Goal: Navigation & Orientation: Go to known website

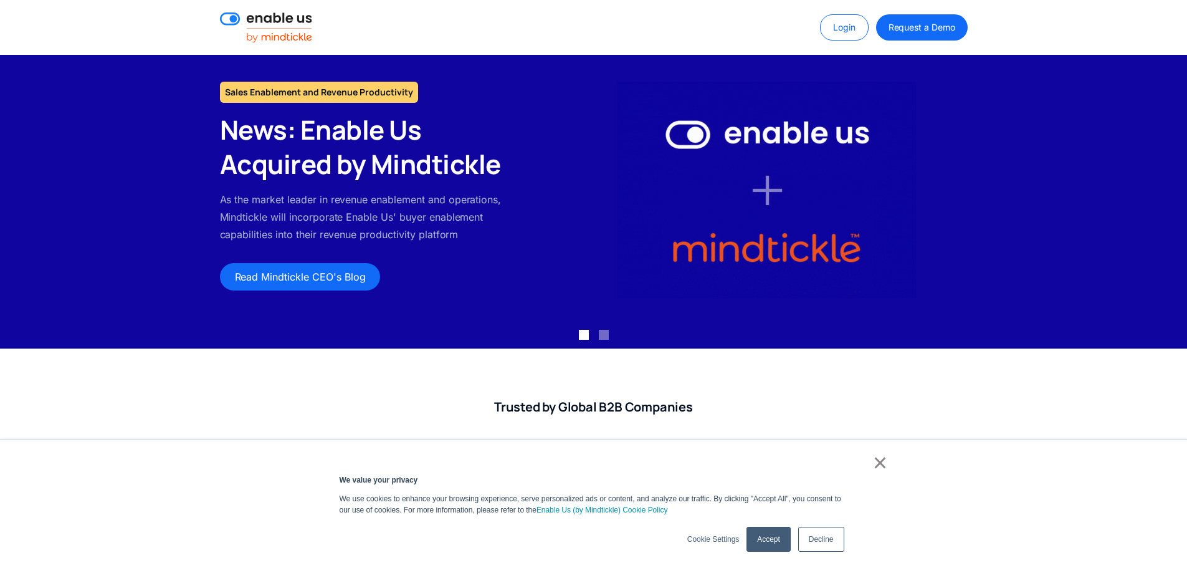
scroll to position [44, 0]
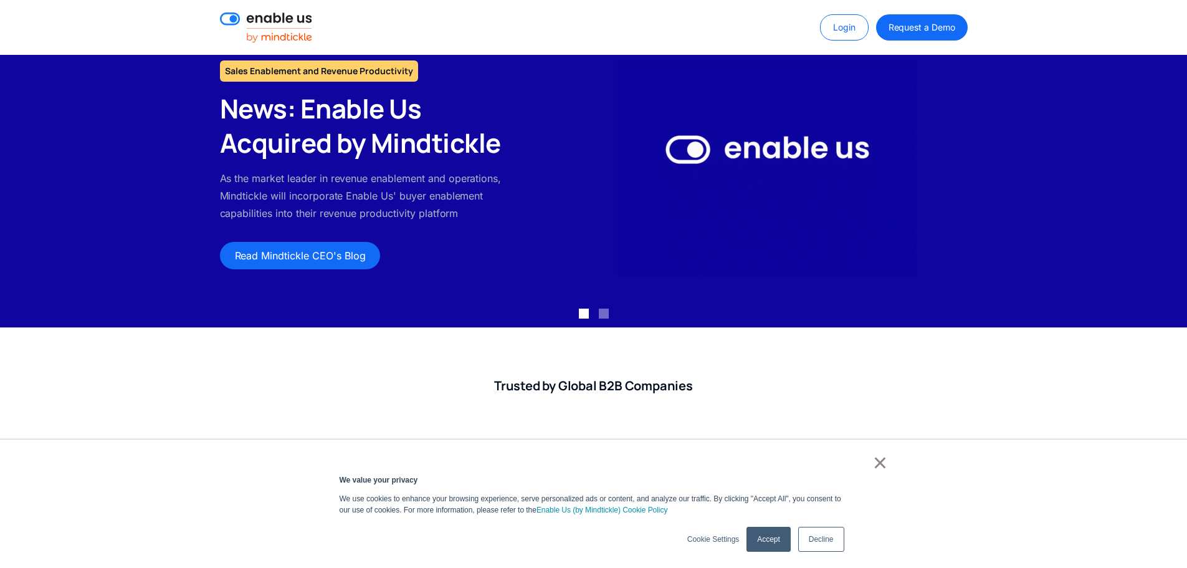
click at [879, 467] on link "×" at bounding box center [880, 462] width 15 height 11
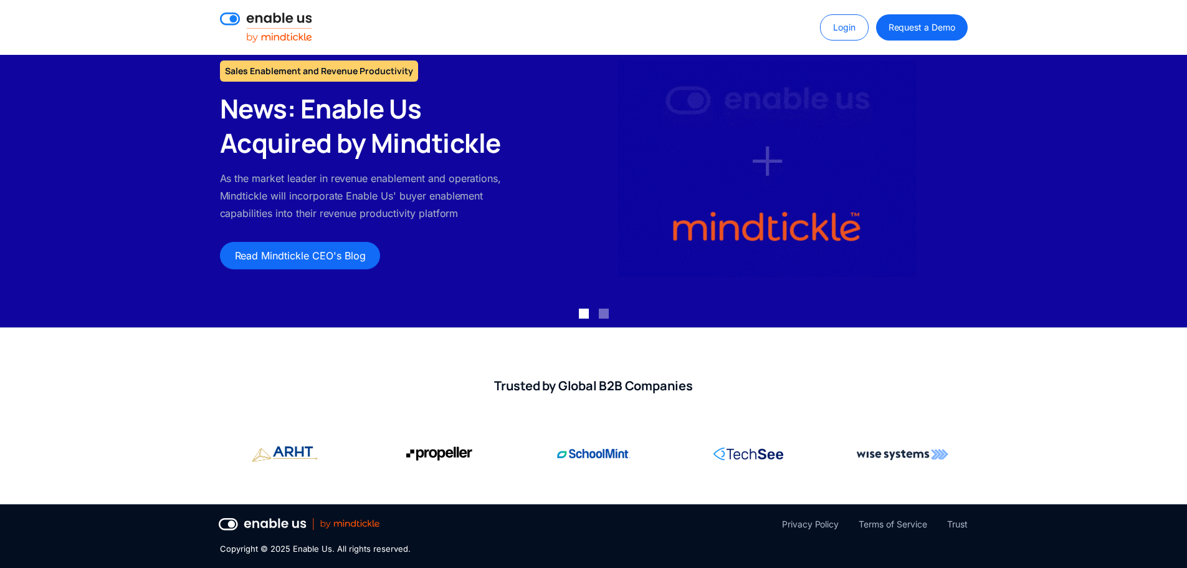
scroll to position [0, 0]
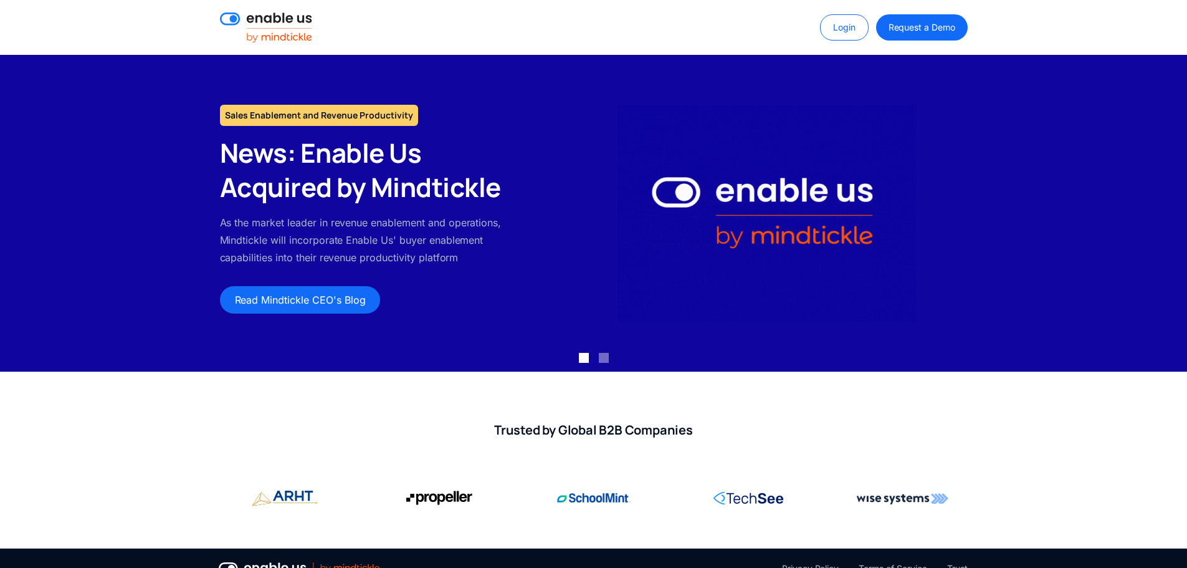
click at [285, 30] on img at bounding box center [266, 27] width 92 height 30
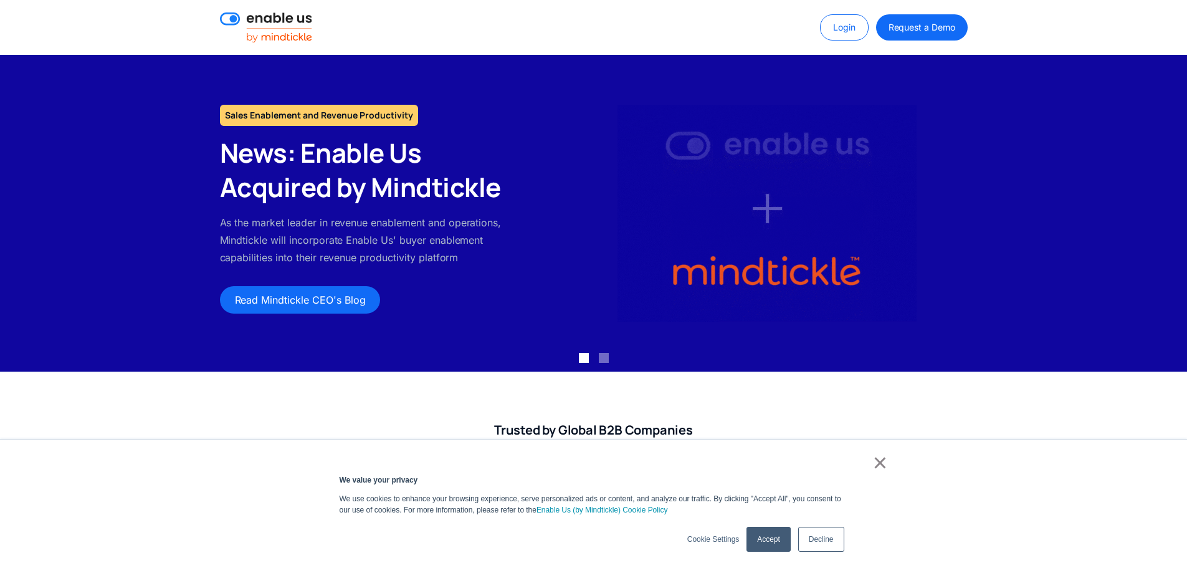
click at [779, 531] on link "Accept" at bounding box center [769, 539] width 44 height 25
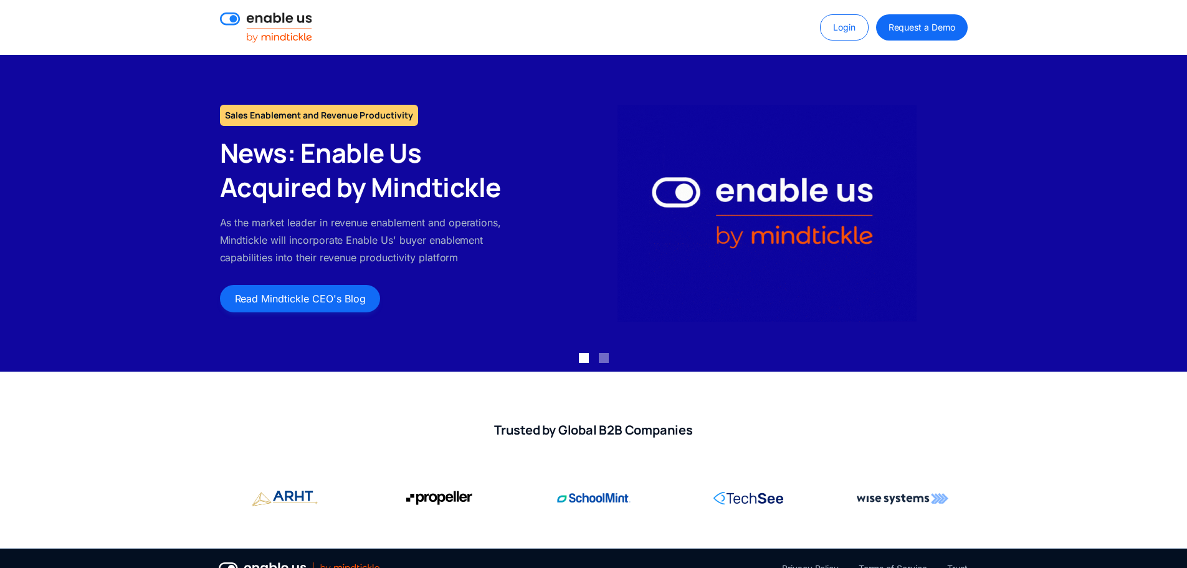
click at [362, 303] on link "Read Mindtickle CEO's Blog" at bounding box center [300, 298] width 161 height 27
